Goal: Information Seeking & Learning: Find specific fact

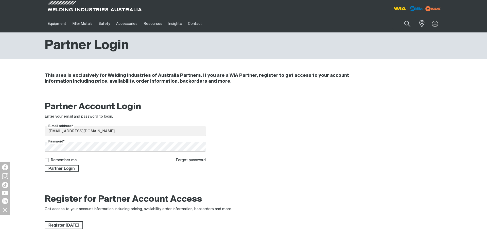
type input "[EMAIL_ADDRESS][DOMAIN_NAME]"
click at [69, 164] on div "Partner Login" at bounding box center [125, 167] width 161 height 9
click at [68, 167] on span "Partner Login" at bounding box center [61, 168] width 33 height 7
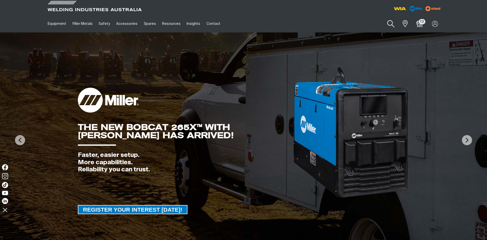
click at [388, 22] on button "Search products" at bounding box center [390, 24] width 21 height 14
click at [353, 24] on input "Search" at bounding box center [360, 23] width 78 height 11
paste input "MR121389"
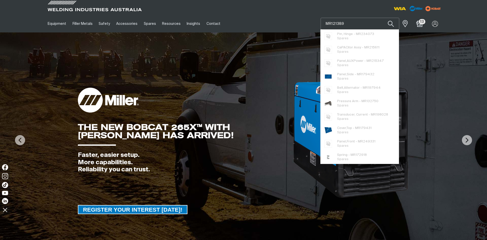
type input "MR121389"
click at [382, 18] on button "Search products" at bounding box center [390, 24] width 17 height 12
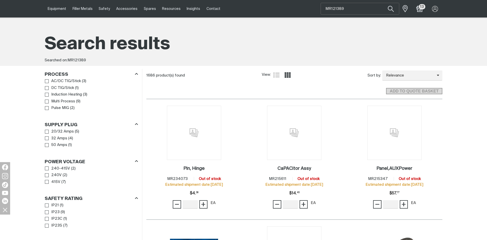
scroll to position [129, 0]
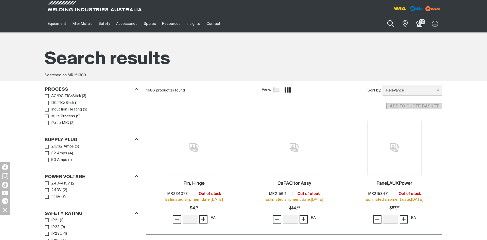
click at [390, 23] on button "Search products" at bounding box center [390, 24] width 21 height 14
drag, startPoint x: 320, startPoint y: 24, endPoint x: 294, endPoint y: 25, distance: 25.6
click at [321, 25] on input "MR121389" at bounding box center [360, 23] width 78 height 11
paste input "09844"
type input "MR109844"
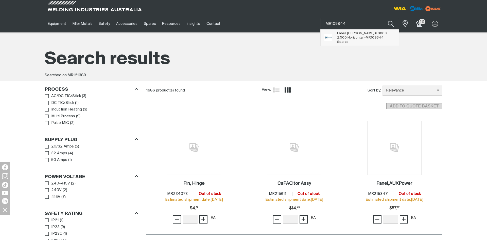
click at [361, 36] on span "Label, [PERSON_NAME] 6.000 X 2.500 Horizontal - MR109844" at bounding box center [366, 35] width 58 height 9
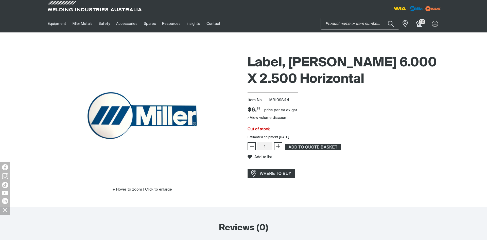
click at [354, 24] on input "Search" at bounding box center [360, 23] width 78 height 11
paste input "MR194037"
type input "MR194037"
click at [355, 32] on span "Label,[PERSON_NAME] 18 In Long Decal White - MR194037" at bounding box center [366, 35] width 58 height 9
